Goal: Task Accomplishment & Management: Use online tool/utility

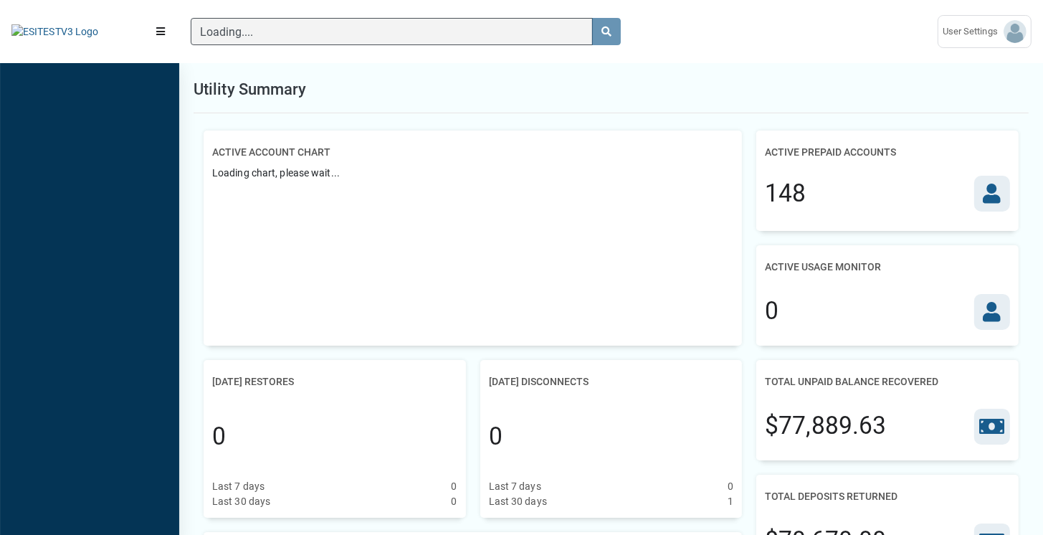
scroll to position [6, 0]
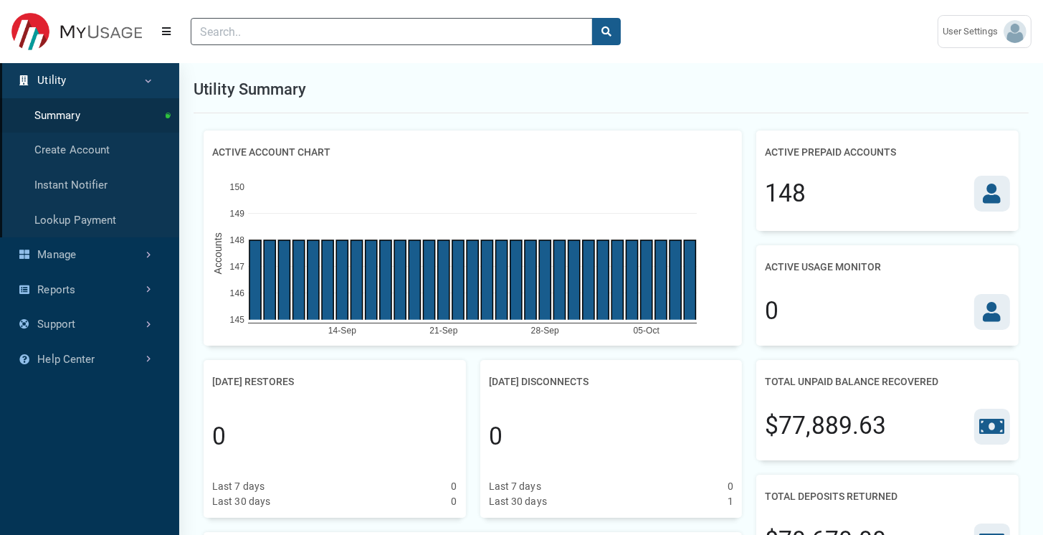
click at [788, 201] on div "148" at bounding box center [785, 194] width 41 height 36
drag, startPoint x: 768, startPoint y: 316, endPoint x: 993, endPoint y: 312, distance: 225.1
click at [993, 312] on div "0" at bounding box center [887, 311] width 245 height 62
click at [843, 311] on div "0" at bounding box center [887, 311] width 245 height 62
click at [985, 197] on icon at bounding box center [991, 193] width 18 height 20
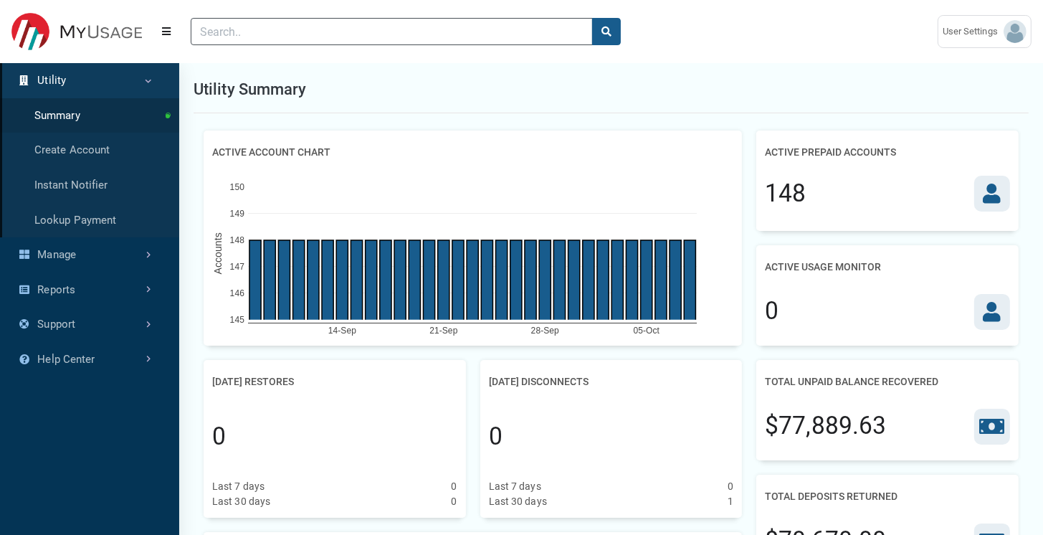
click at [985, 197] on icon at bounding box center [991, 193] width 18 height 20
click at [993, 307] on icon at bounding box center [991, 312] width 18 height 20
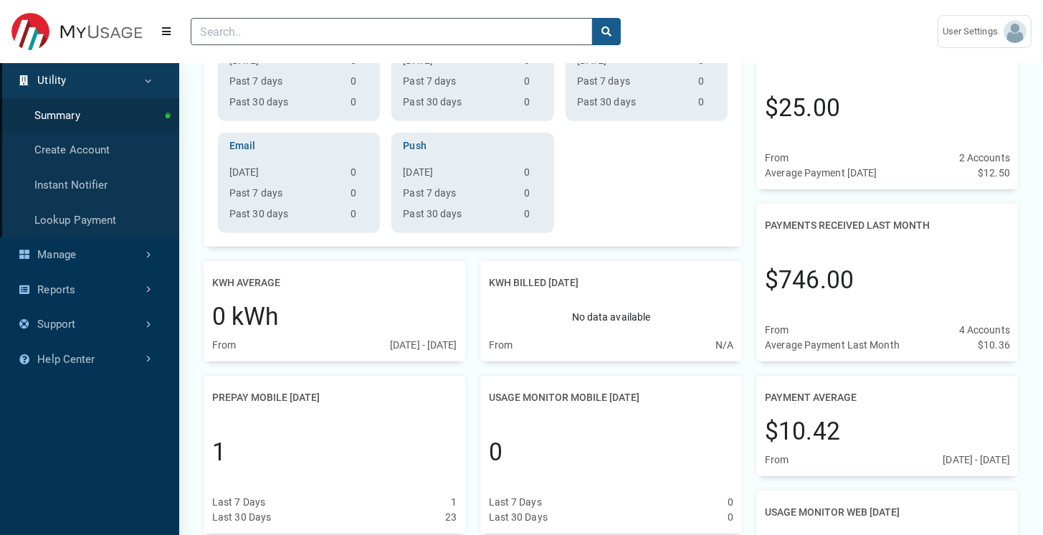
scroll to position [560, 0]
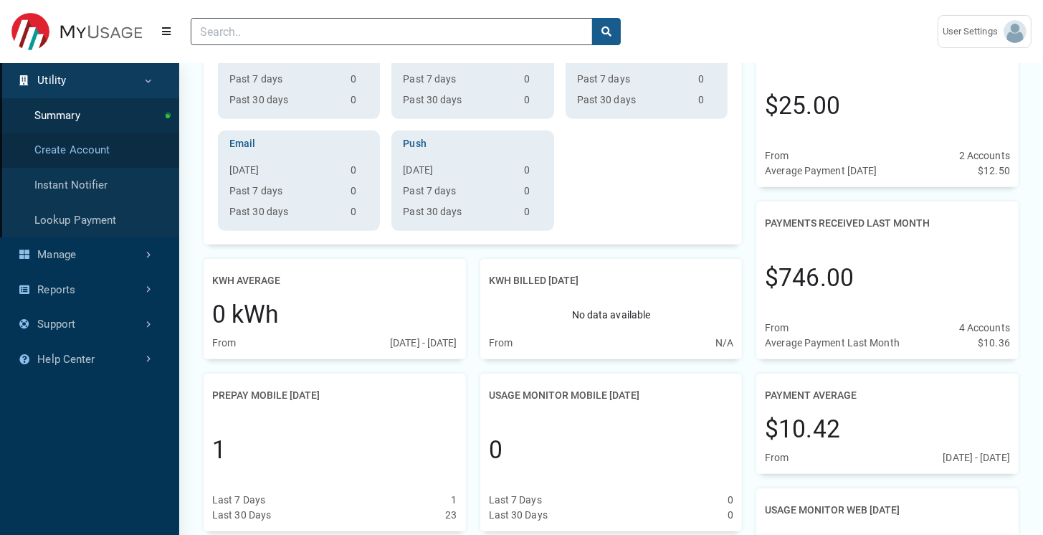
click at [76, 150] on link "Create Account" at bounding box center [89, 150] width 179 height 35
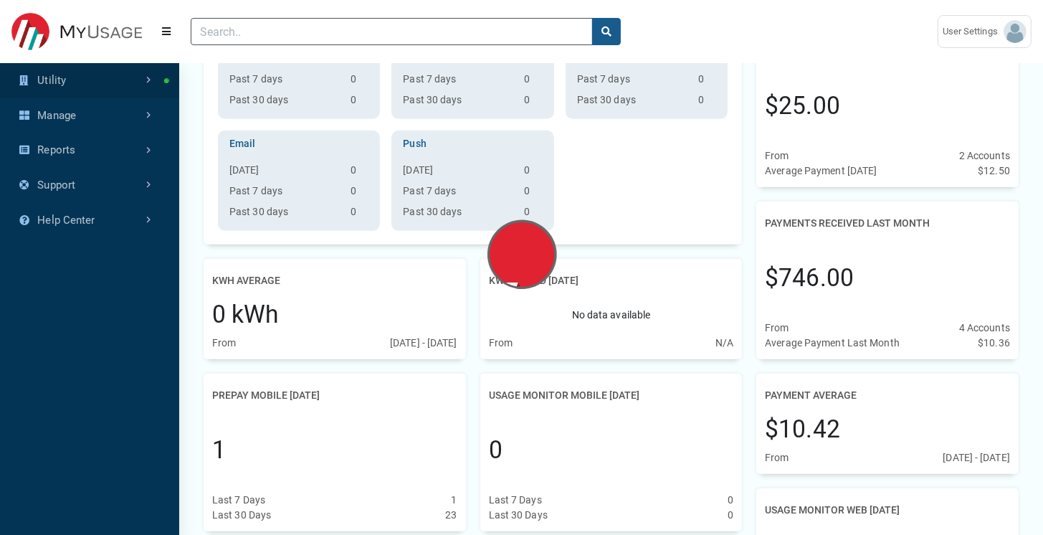
click at [95, 70] on link "Utility" at bounding box center [89, 80] width 179 height 35
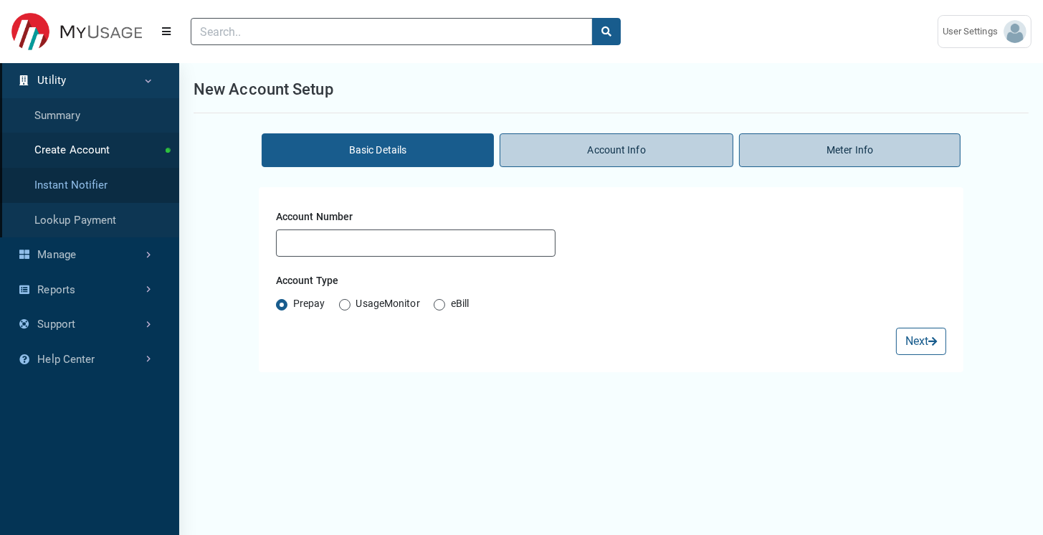
click at [76, 190] on link "Instant Notifier" at bounding box center [89, 185] width 179 height 35
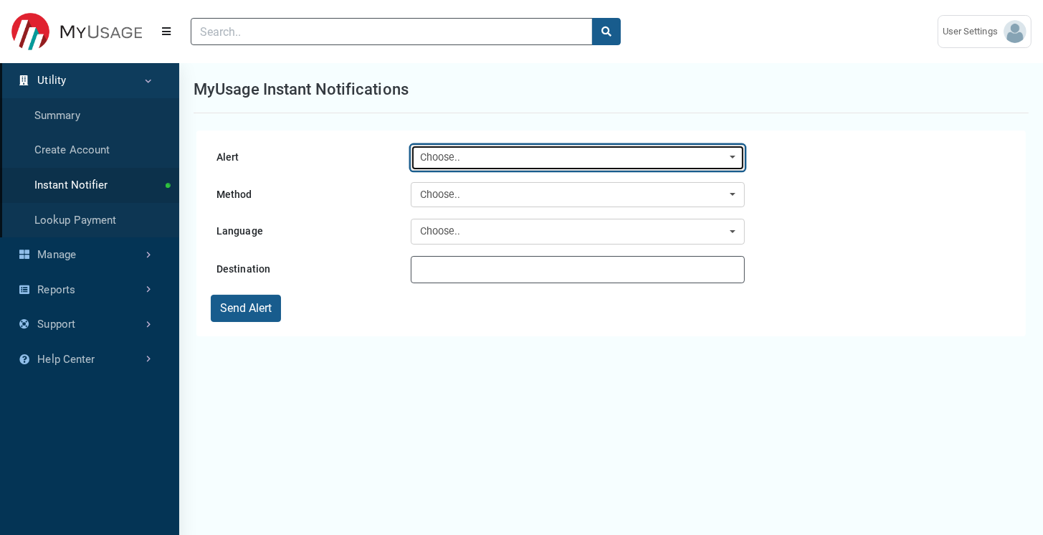
click at [439, 164] on div "Choose.." at bounding box center [573, 158] width 306 height 16
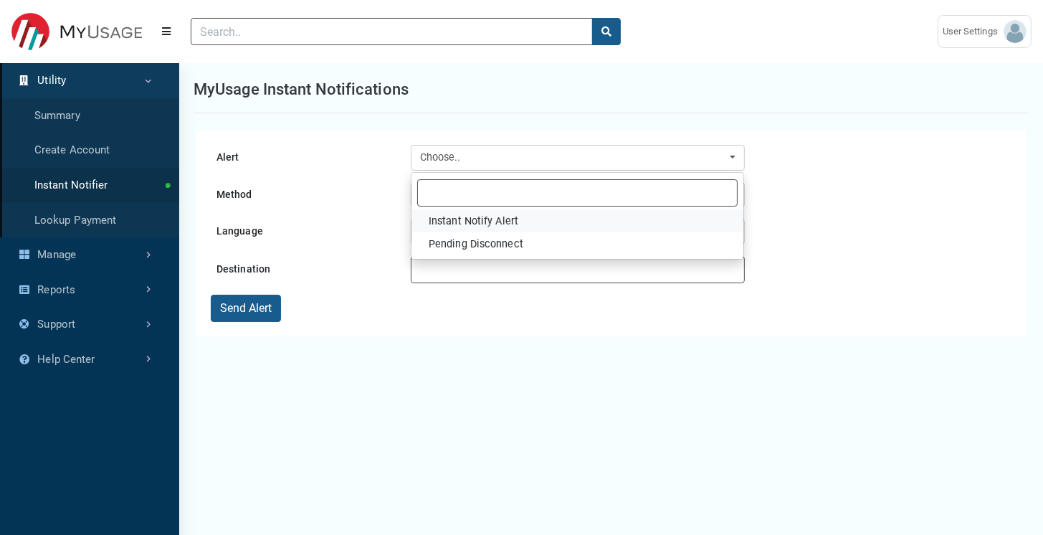
click at [449, 224] on span "Instant Notify Alert" at bounding box center [474, 222] width 90 height 16
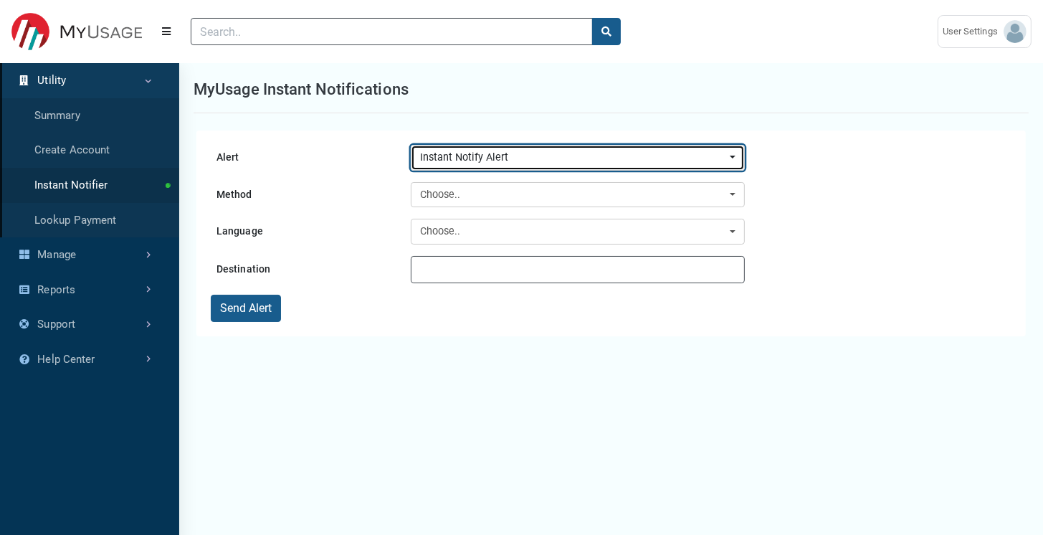
click at [433, 160] on div "Instant Notify Alert" at bounding box center [573, 158] width 306 height 16
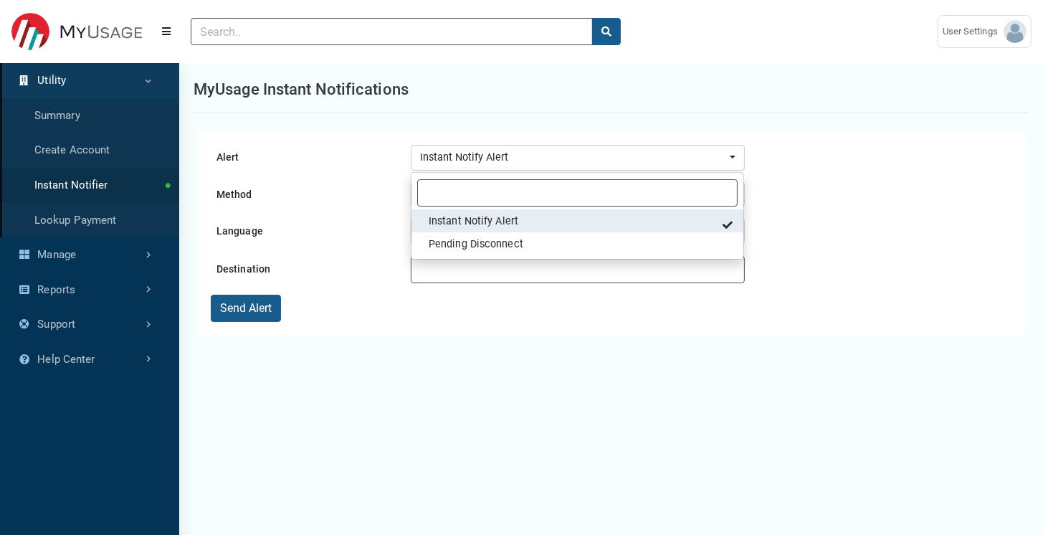
click at [436, 225] on span "Instant Notify Alert" at bounding box center [474, 222] width 90 height 16
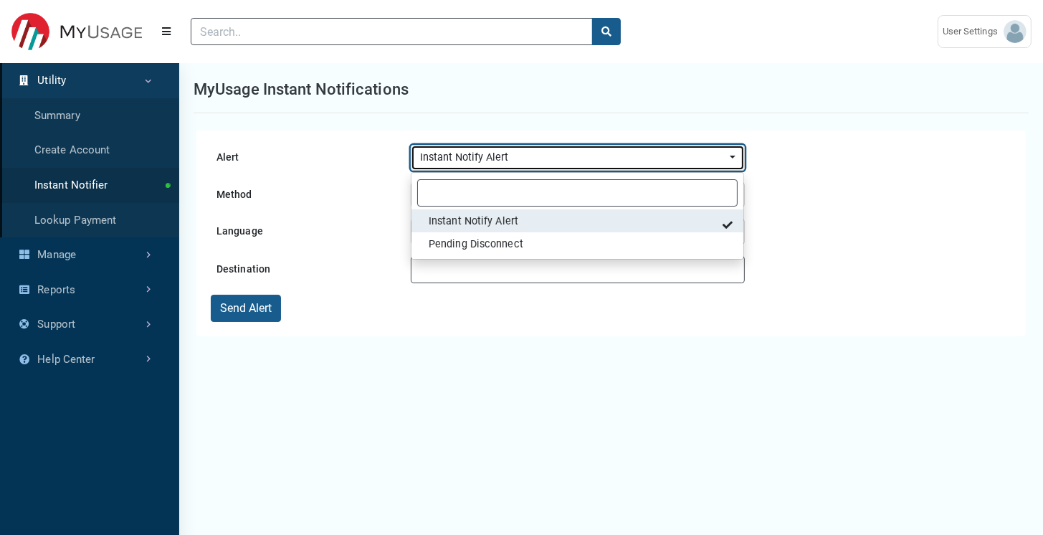
select select "32"
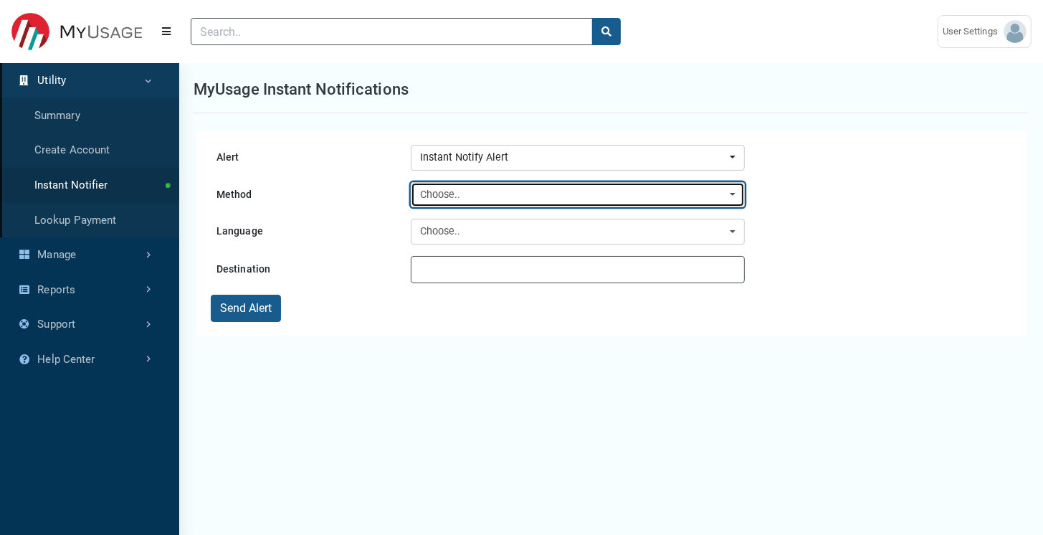
click at [424, 193] on div "Choose.." at bounding box center [573, 195] width 306 height 16
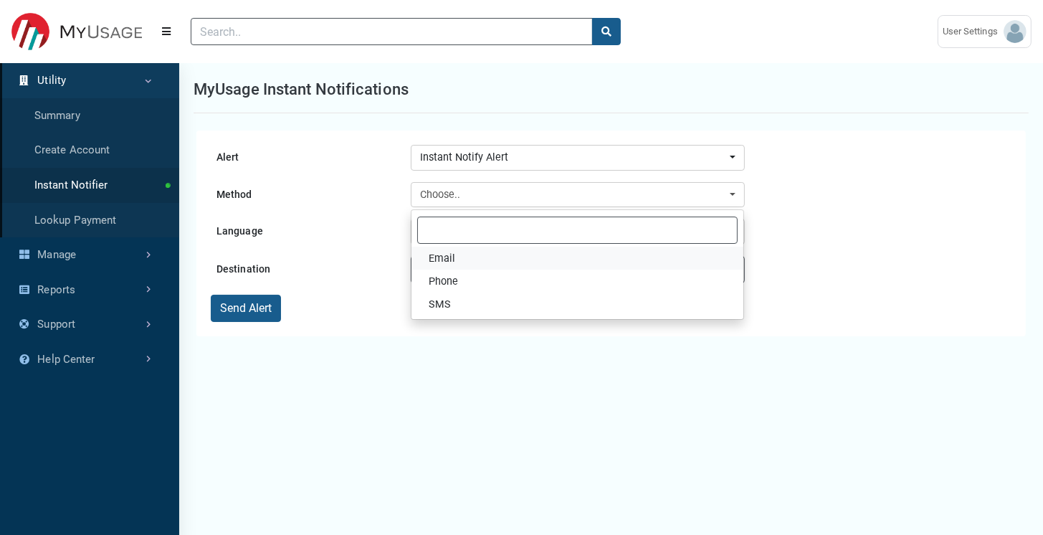
click at [444, 262] on span "Email" at bounding box center [442, 259] width 27 height 16
select select "Email"
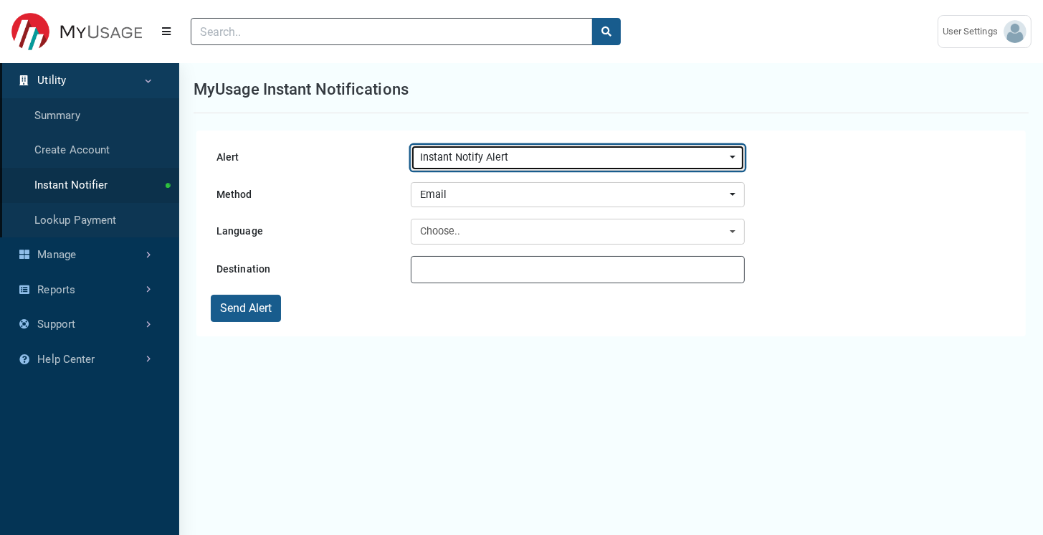
click at [430, 161] on div "Instant Notify Alert" at bounding box center [573, 158] width 306 height 16
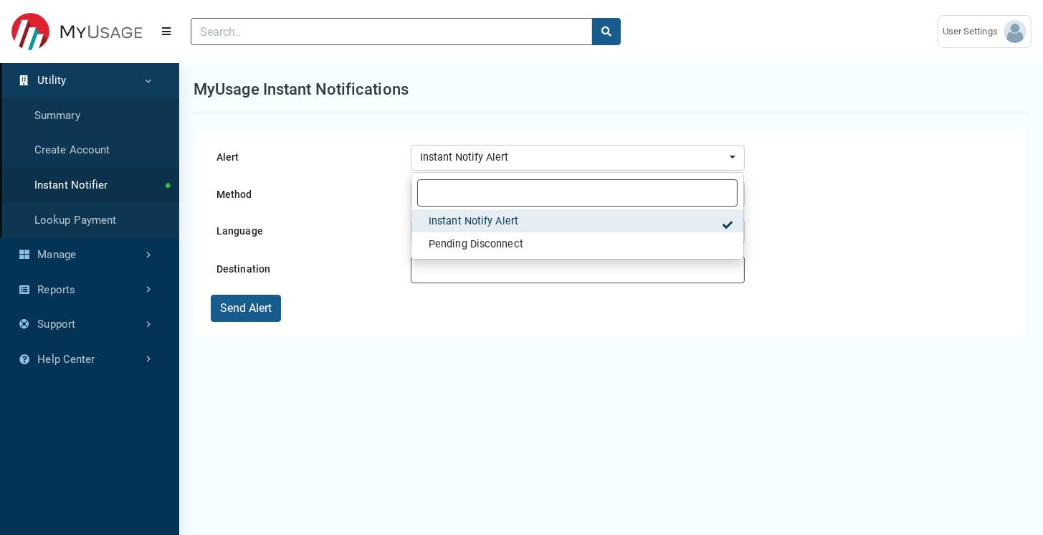
click at [348, 174] on form "Alert Instant Notify Alert Pending Disconnect Instant Notify Alert Instant Noti…" at bounding box center [611, 233] width 800 height 177
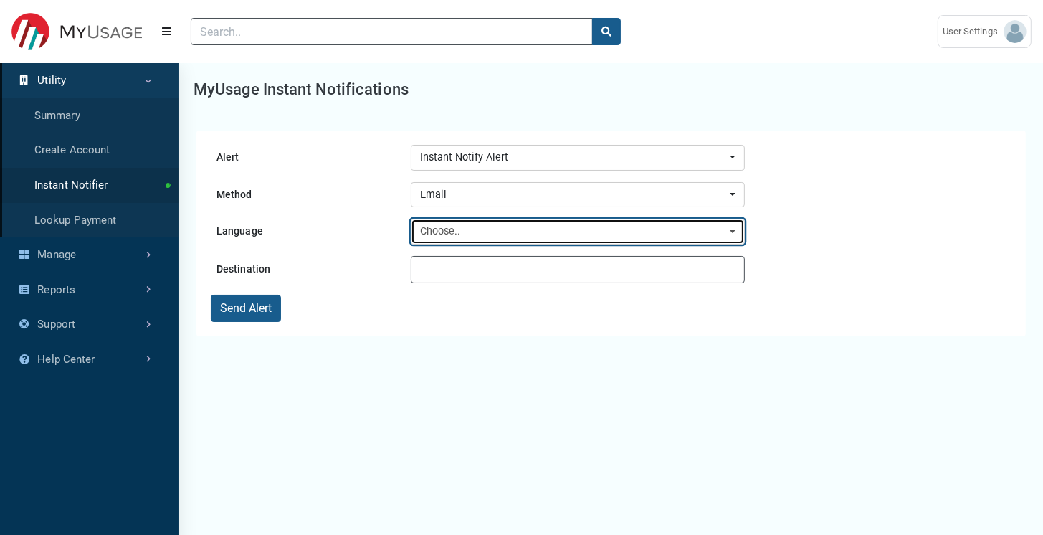
click at [457, 229] on div "Choose.." at bounding box center [573, 232] width 306 height 16
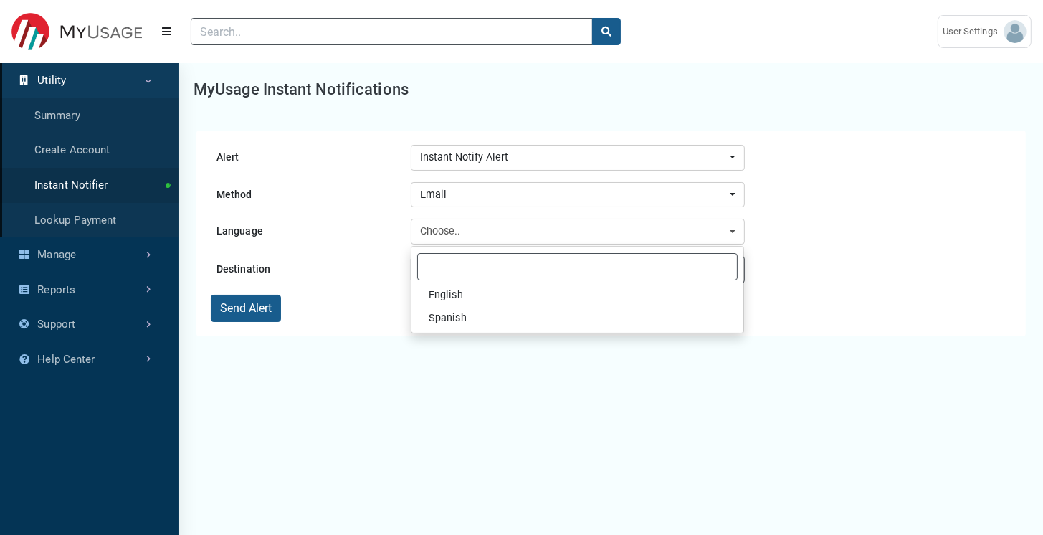
click at [351, 322] on div "Alert Instant Notify Alert Pending Disconnect Instant Notify Alert Instant Noti…" at bounding box center [610, 233] width 829 height 206
